Goal: Information Seeking & Learning: Learn about a topic

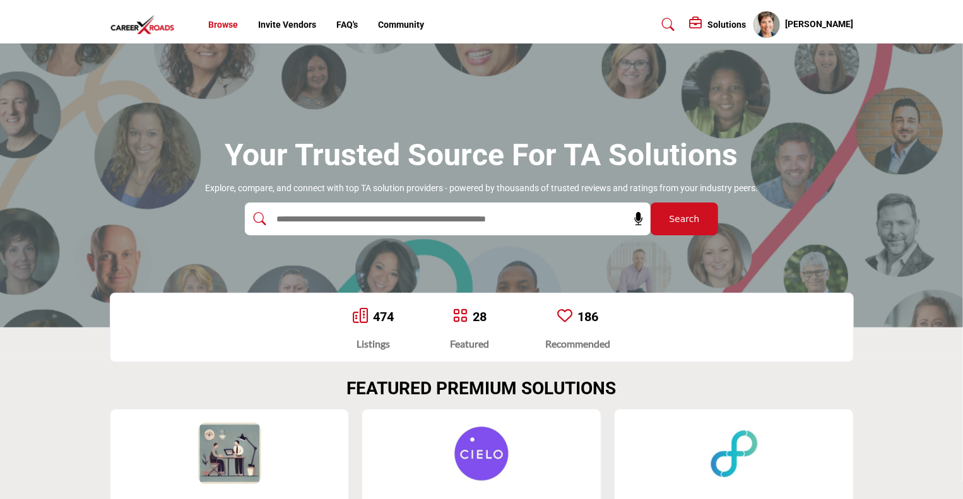
click at [217, 26] on link "Browse" at bounding box center [223, 25] width 30 height 10
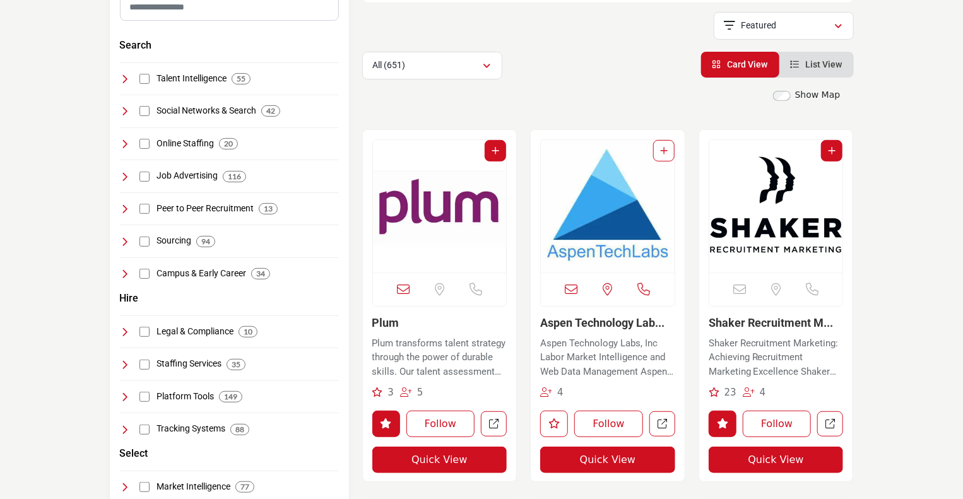
scroll to position [209, 0]
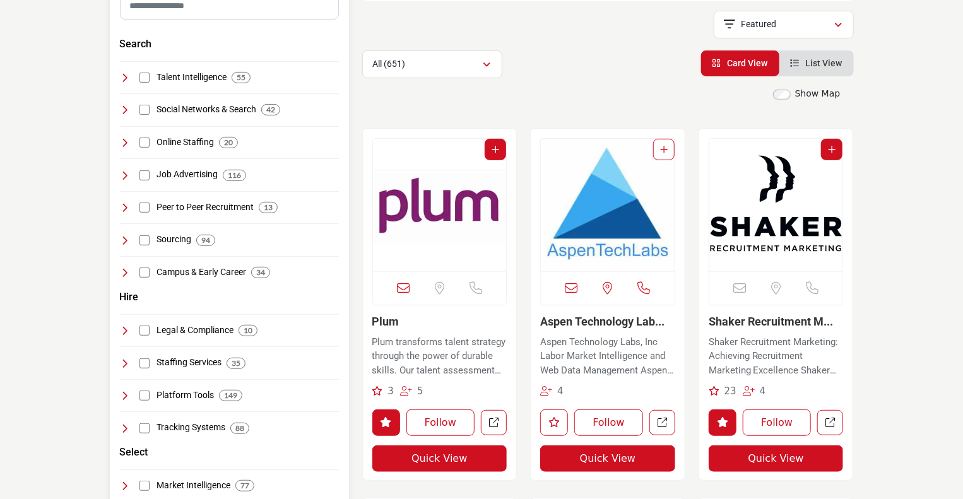
click at [124, 175] on icon at bounding box center [125, 175] width 10 height 10
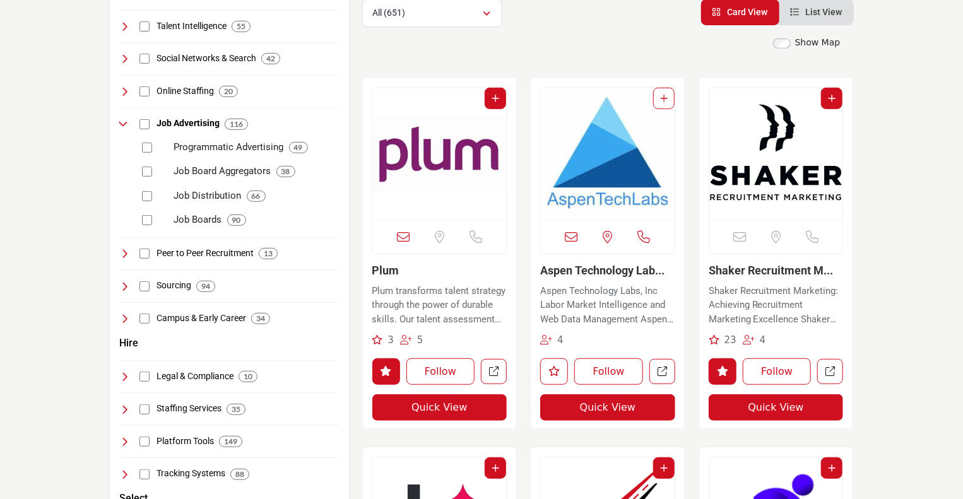
scroll to position [262, 0]
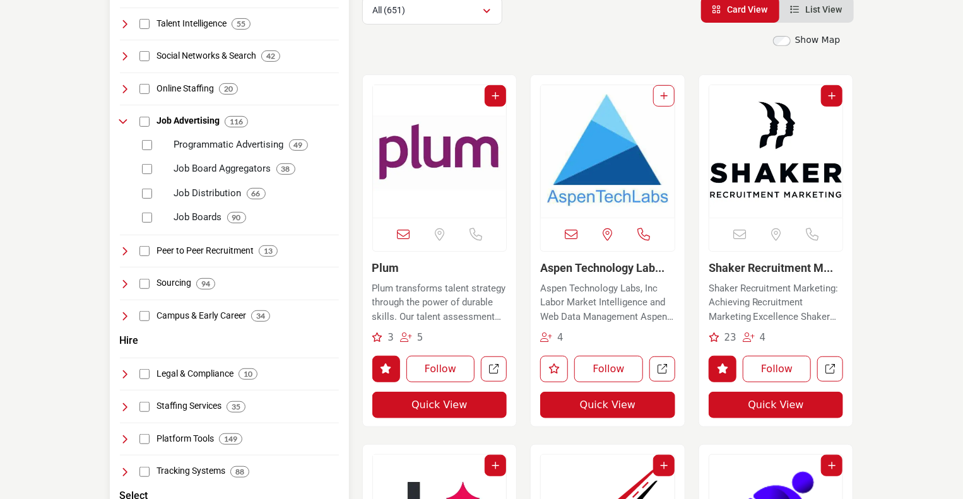
click at [224, 144] on p "Programmatic Advertising" at bounding box center [229, 145] width 110 height 15
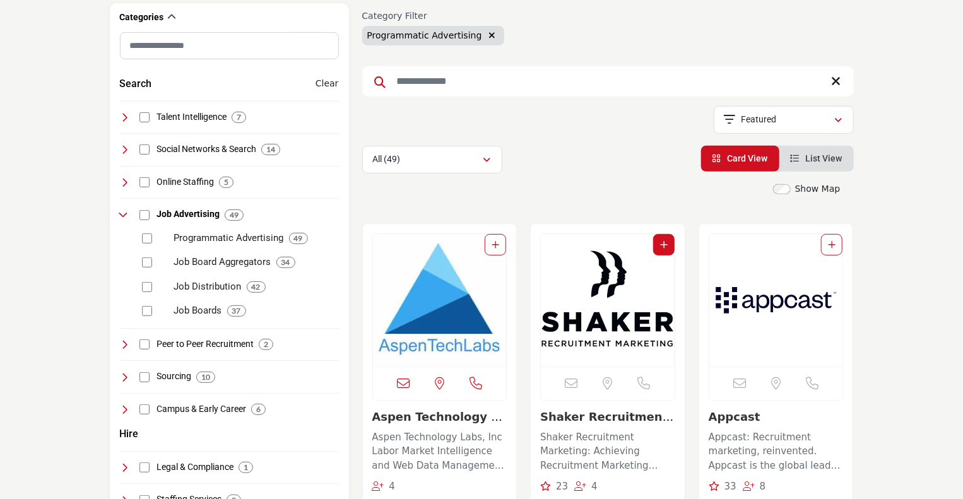
scroll to position [169, 0]
click at [430, 79] on input "Search Keyword" at bounding box center [607, 81] width 491 height 30
type input "*******"
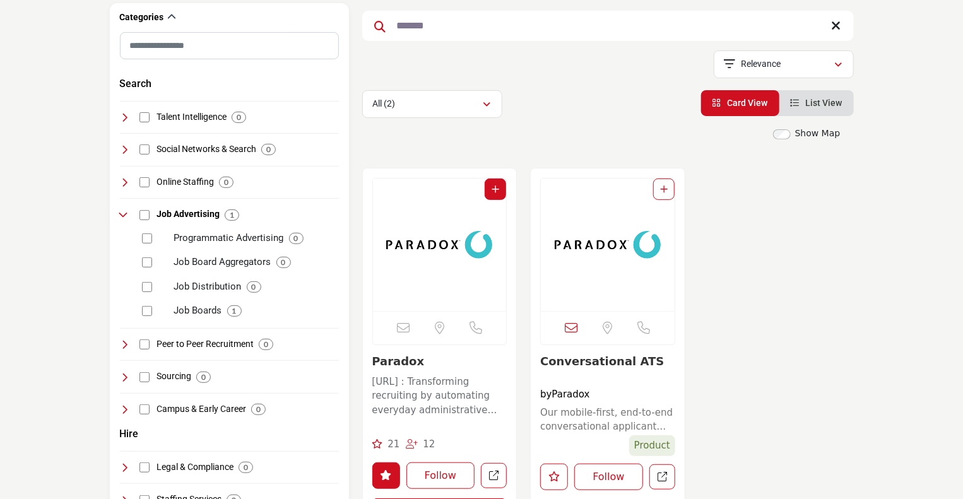
click at [415, 267] on img "Open Listing in new tab" at bounding box center [440, 245] width 134 height 132
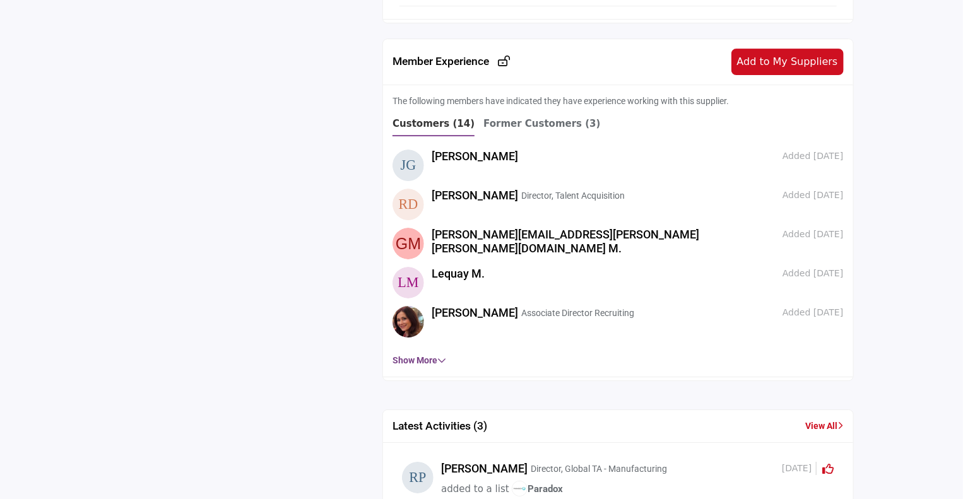
scroll to position [2097, 0]
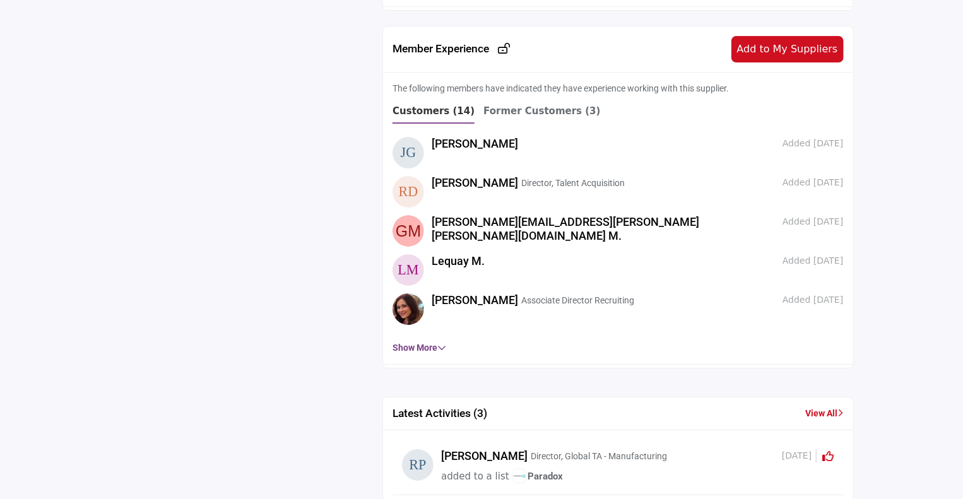
click at [438, 138] on link "Jen G." at bounding box center [474, 143] width 86 height 13
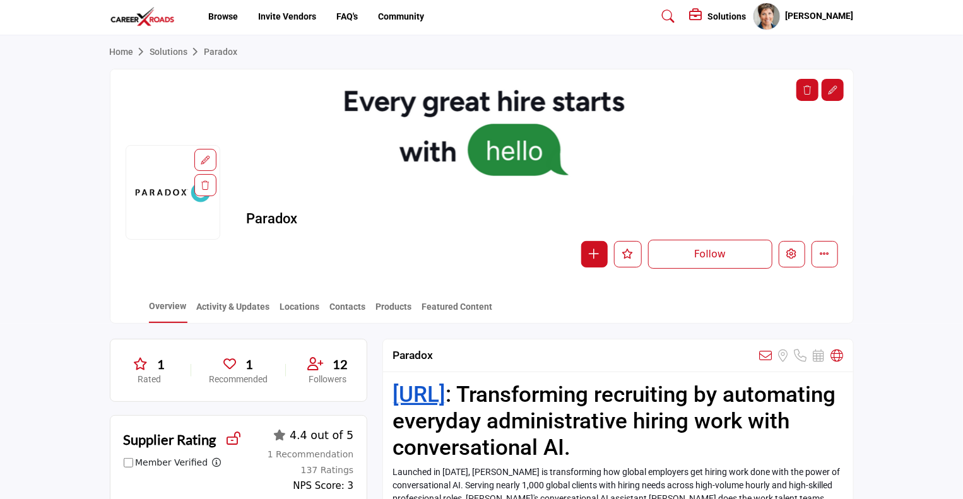
scroll to position [0, 0]
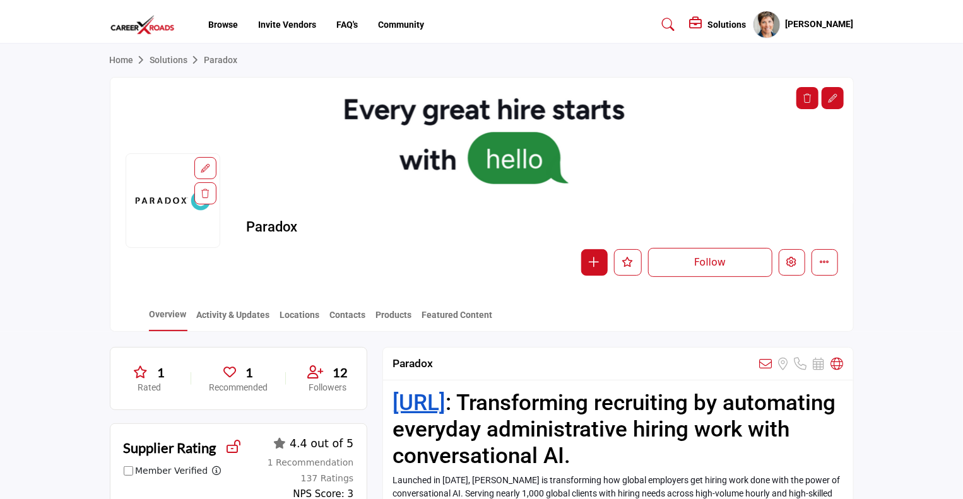
click at [161, 31] on img at bounding box center [146, 25] width 72 height 21
